Goal: Information Seeking & Learning: Learn about a topic

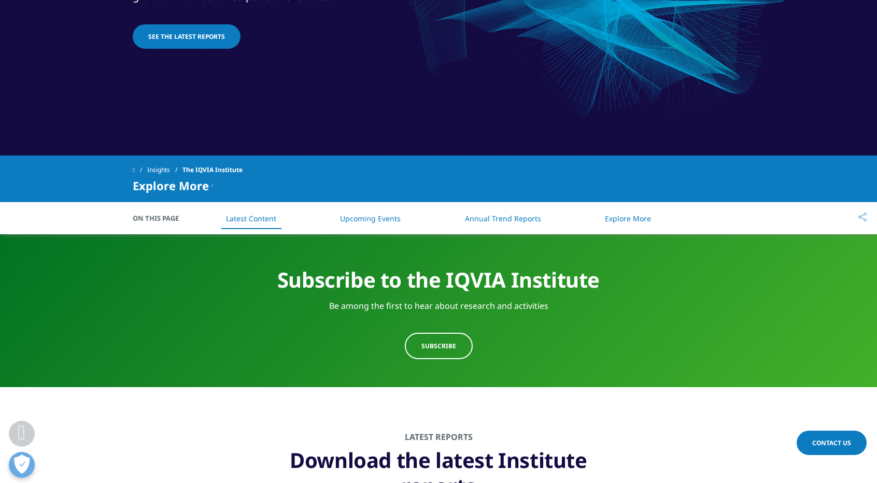
scroll to position [311, 0]
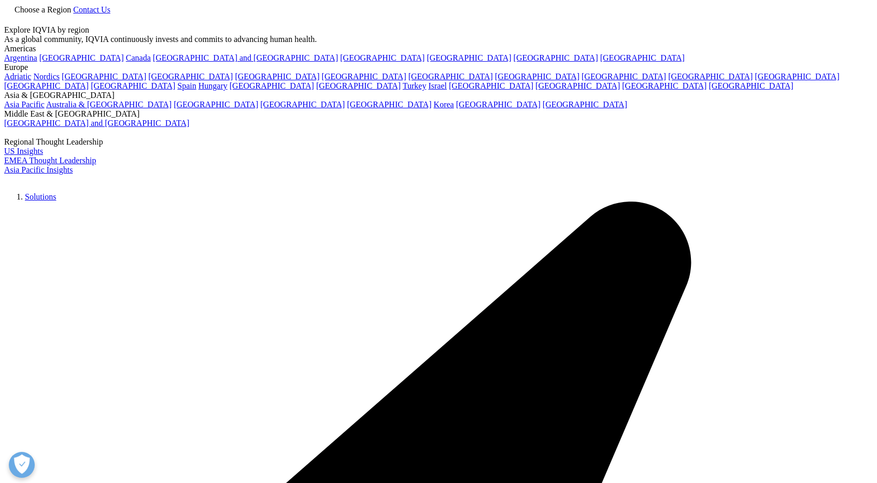
scroll to position [22, 0]
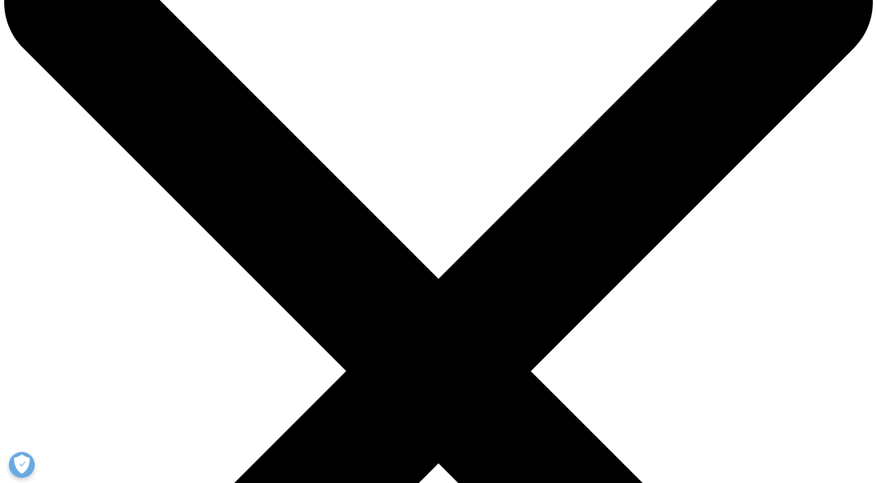
scroll to position [74, 0]
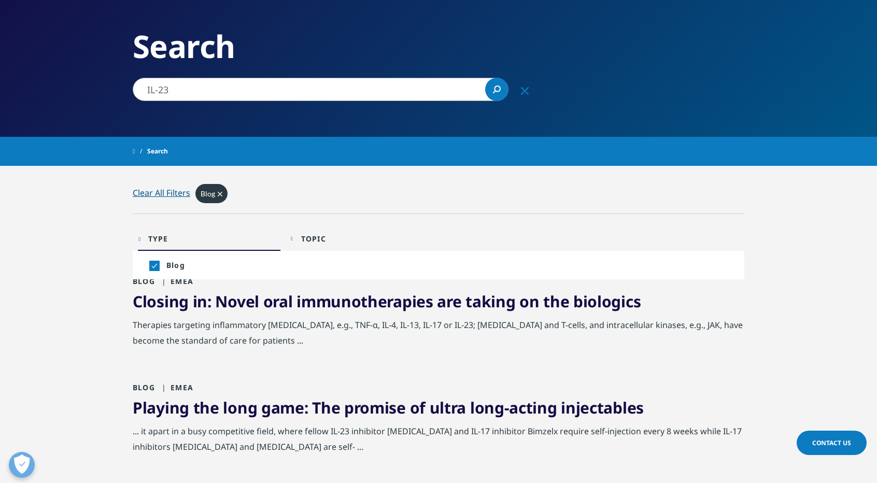
click at [222, 191] on div "Blog Clear" at bounding box center [211, 193] width 32 height 19
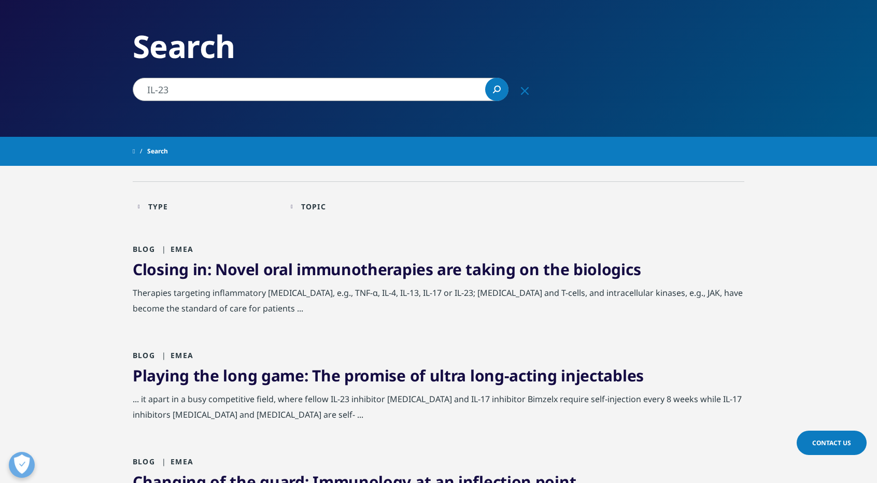
drag, startPoint x: 183, startPoint y: 90, endPoint x: 96, endPoint y: 94, distance: 87.6
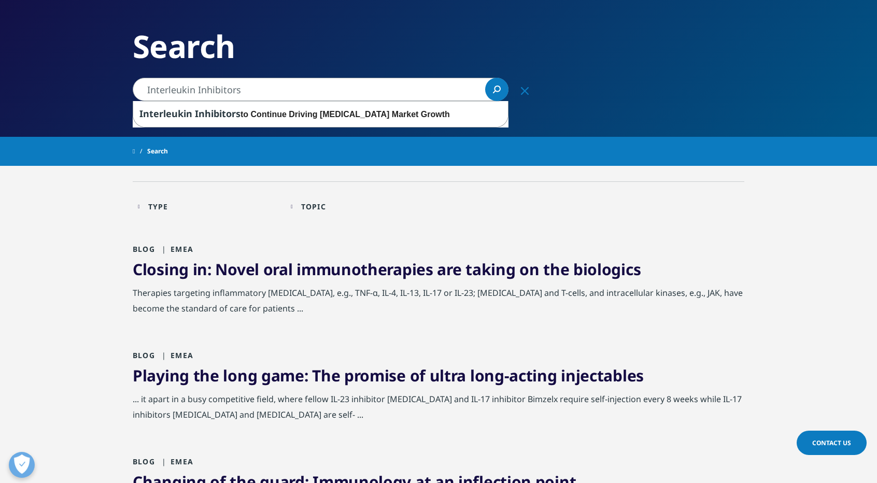
type input "Interleukin Inhibitors"
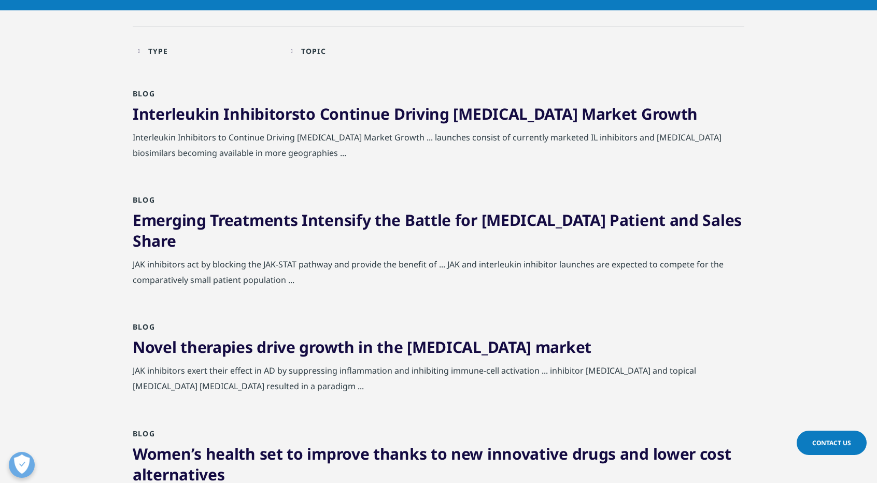
scroll to position [22, 0]
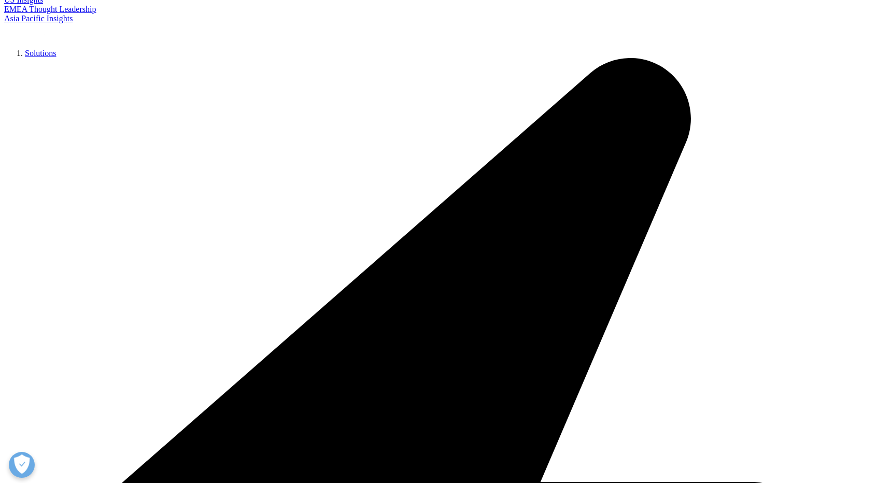
scroll to position [207, 0]
